Goal: Find specific page/section: Find specific page/section

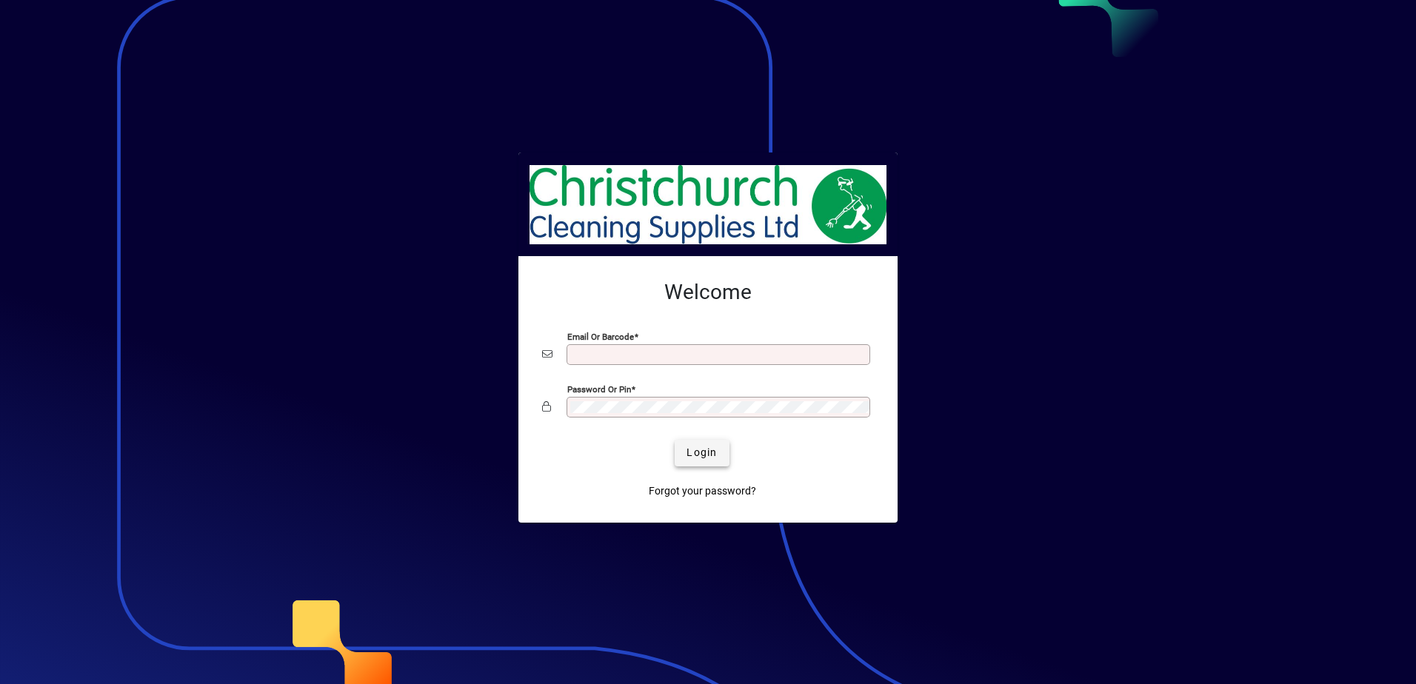
type input "**********"
click at [706, 449] on span "Login" at bounding box center [701, 453] width 30 height 16
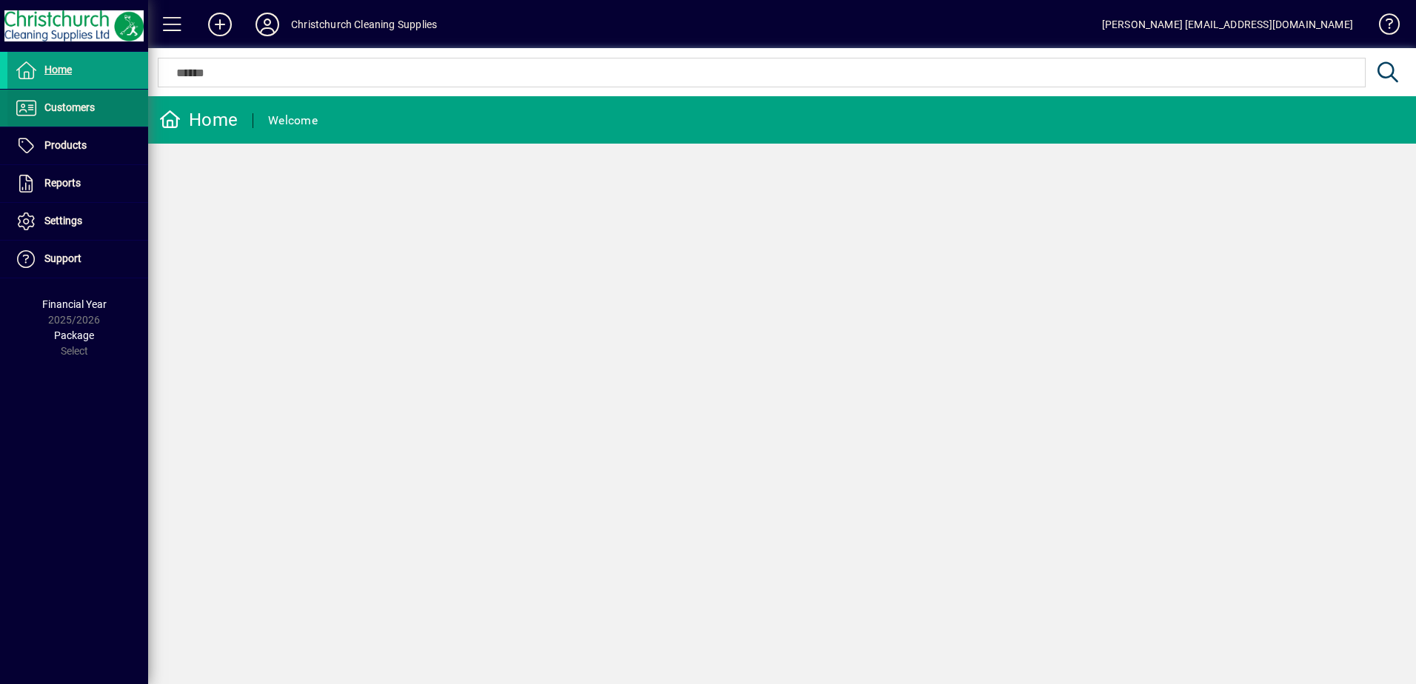
click at [89, 108] on span "Customers" at bounding box center [69, 107] width 50 height 12
